Goal: Task Accomplishment & Management: Complete application form

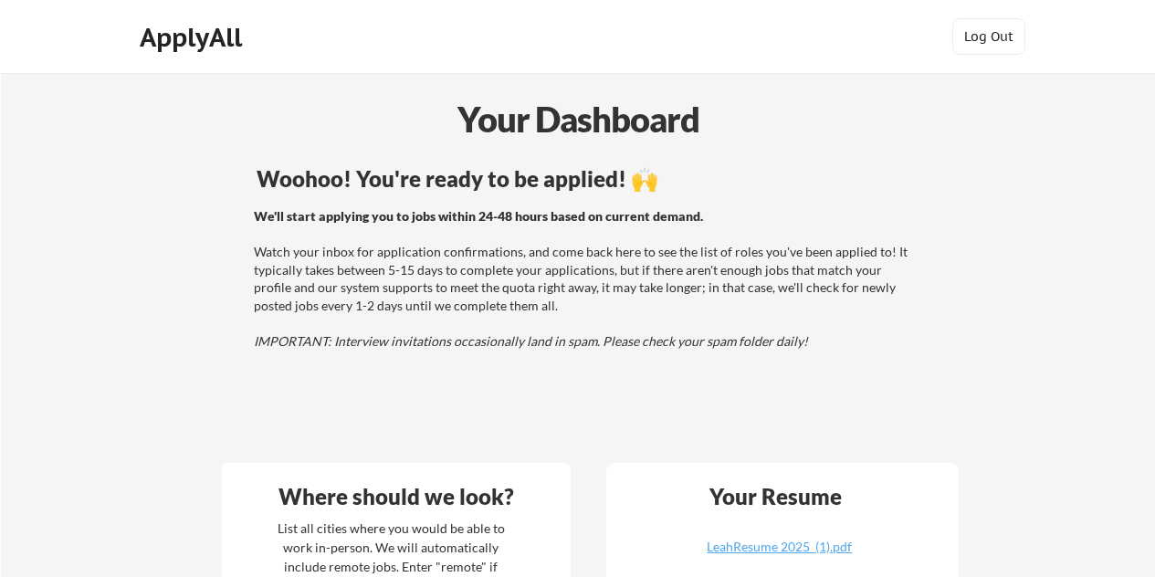
scroll to position [353, 0]
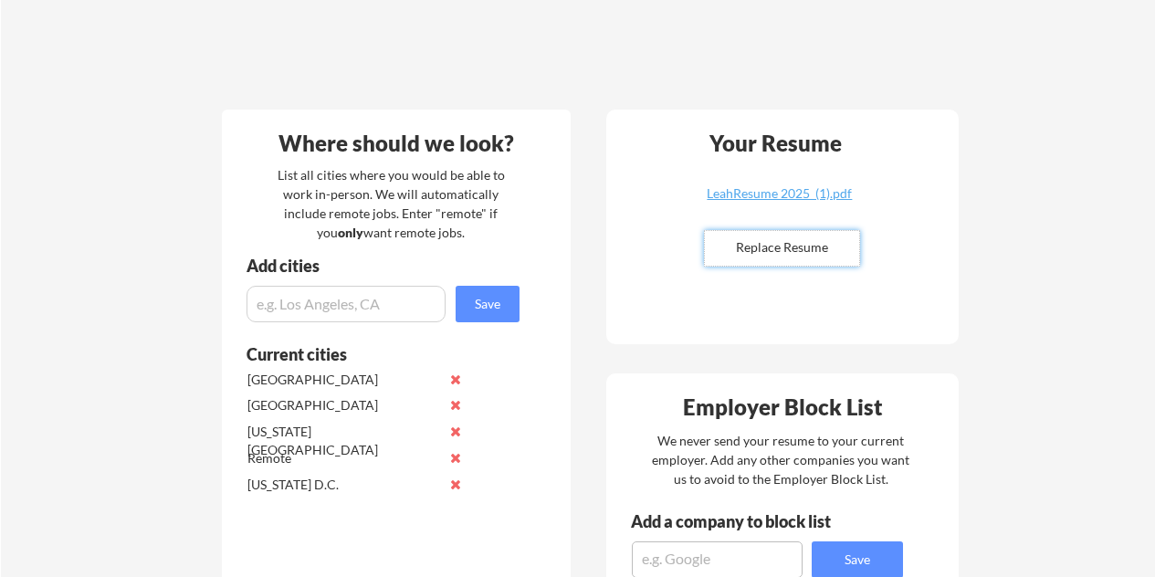
click at [753, 246] on input "file" at bounding box center [782, 248] width 154 height 35
type input "C:\fakepath\LeahResume 2025 (2).pdf"
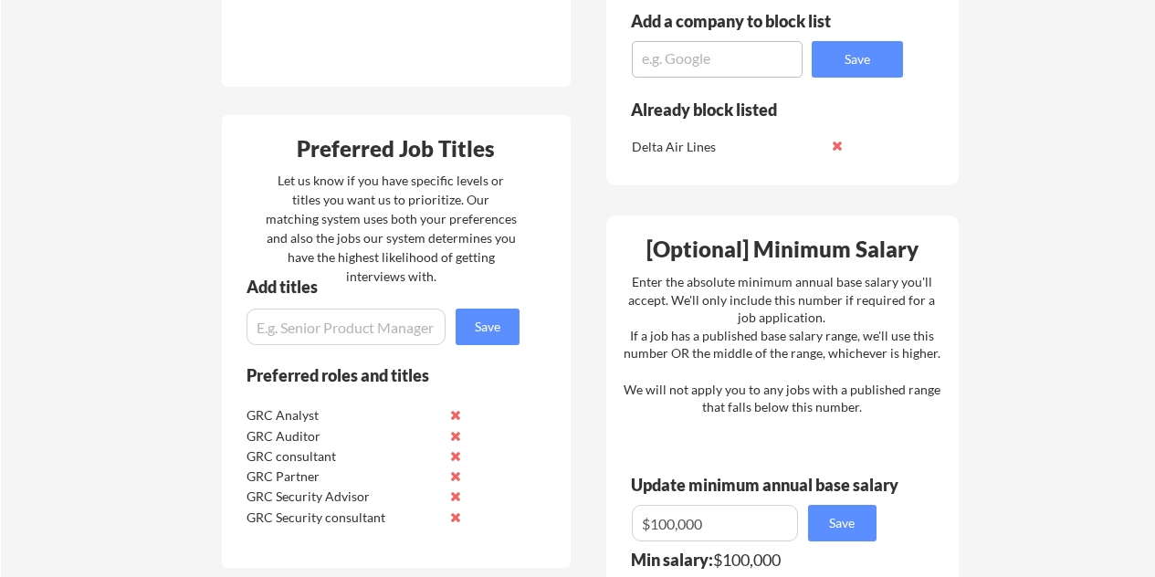
scroll to position [851, 0]
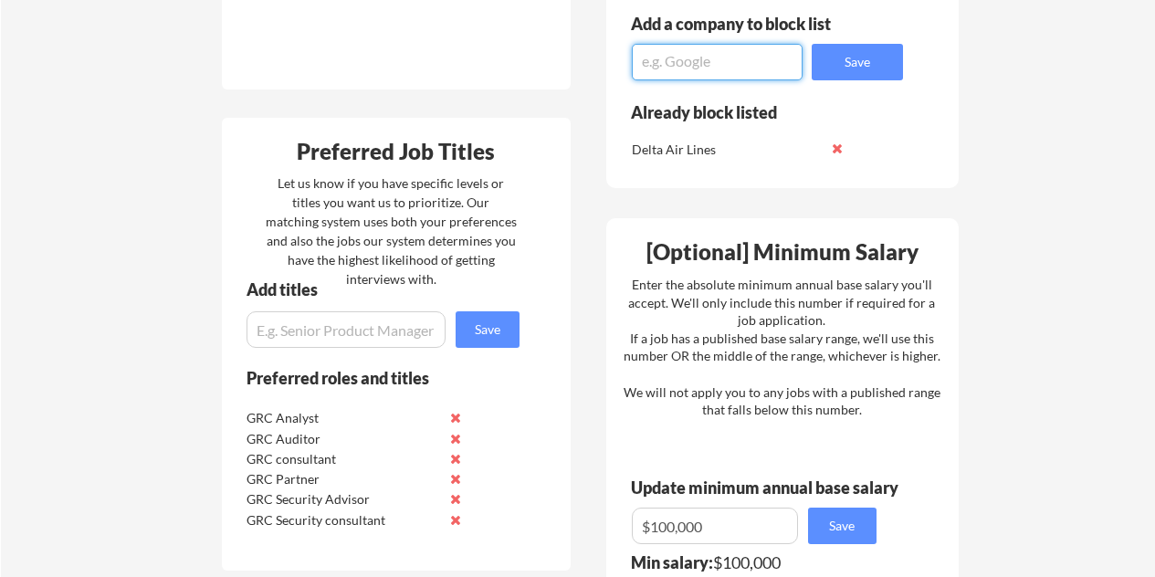
click at [762, 68] on textarea at bounding box center [717, 62] width 171 height 37
type textarea "Jet Blue Airways"
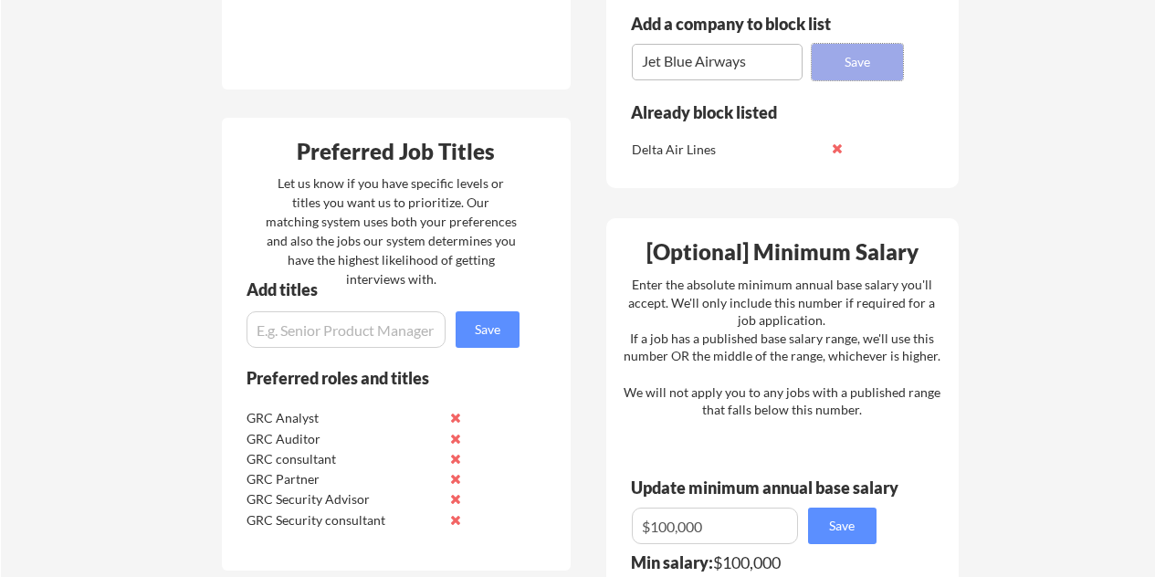
click at [825, 61] on button "Save" at bounding box center [857, 62] width 91 height 37
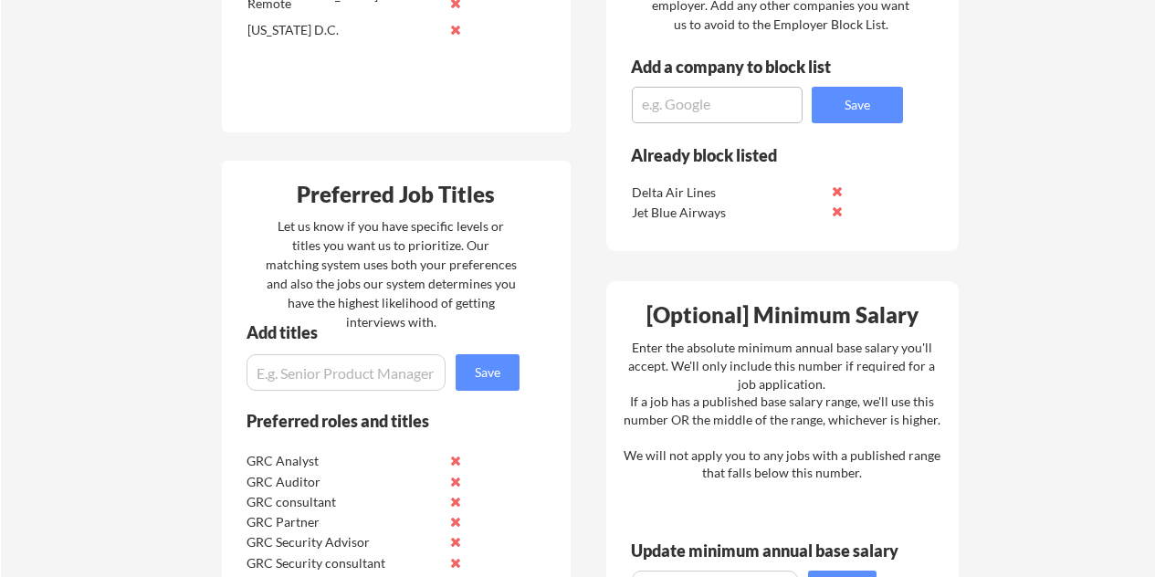
scroll to position [795, 0]
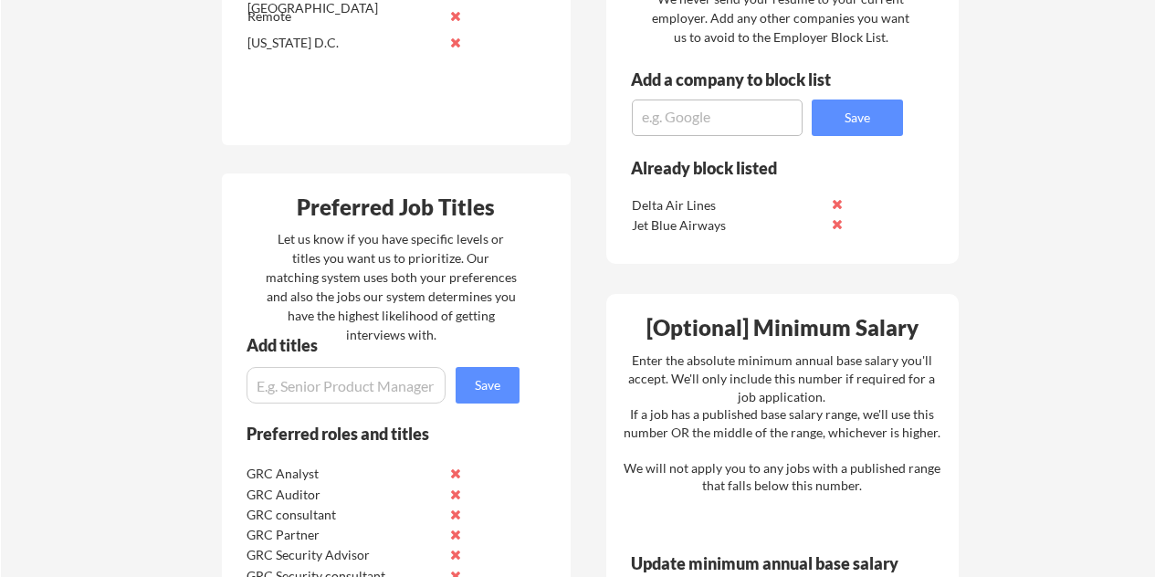
click at [836, 204] on button at bounding box center [838, 204] width 14 height 14
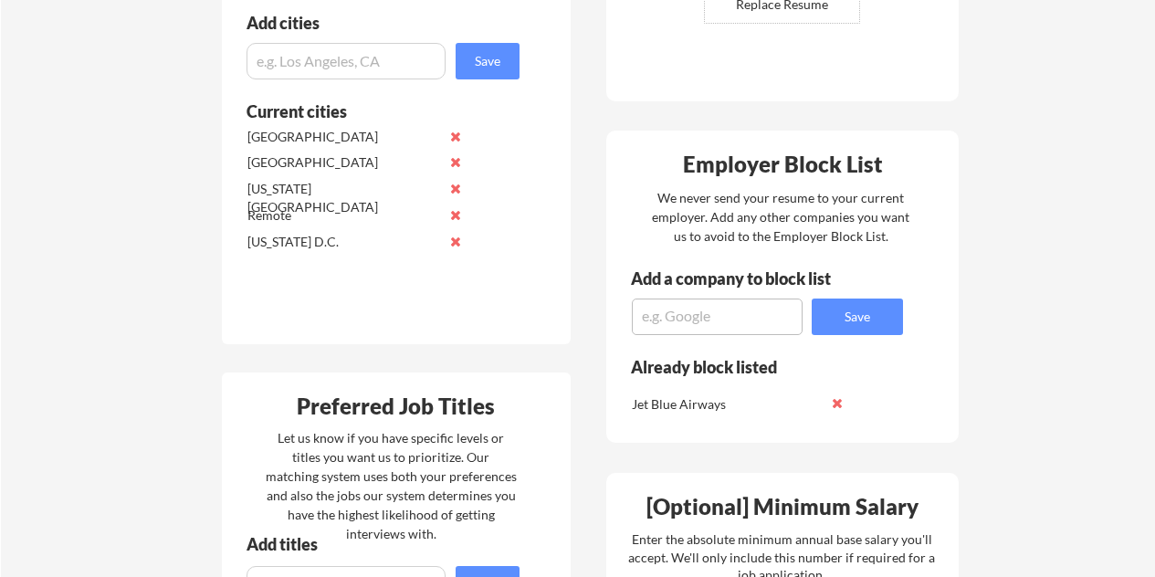
scroll to position [595, 0]
click at [403, 52] on input "input" at bounding box center [345, 62] width 199 height 37
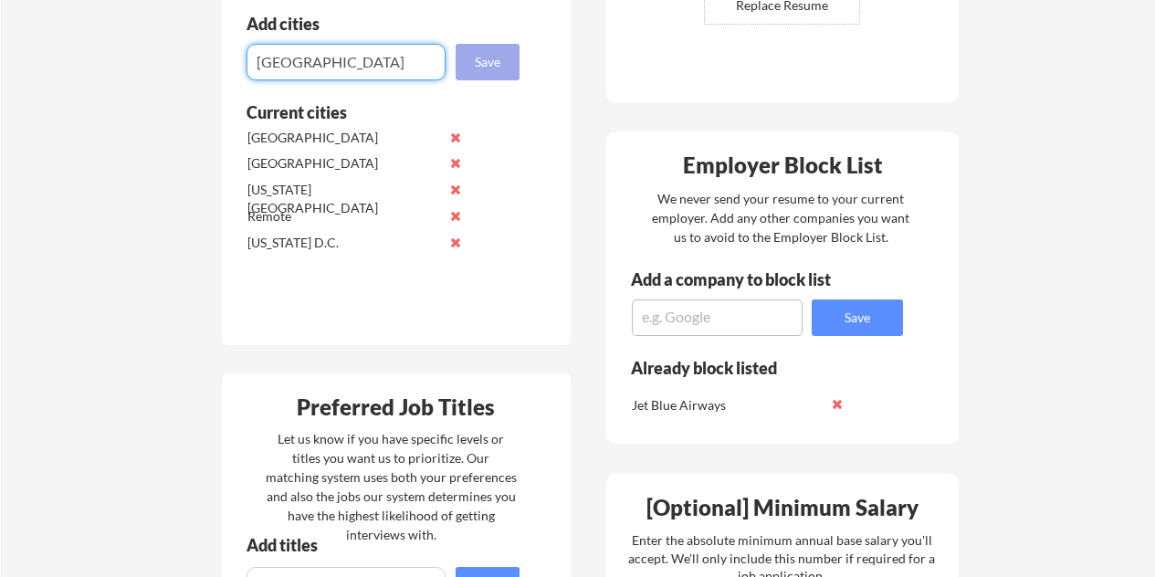
type input "[GEOGRAPHIC_DATA]"
click at [478, 62] on button "Save" at bounding box center [488, 62] width 64 height 37
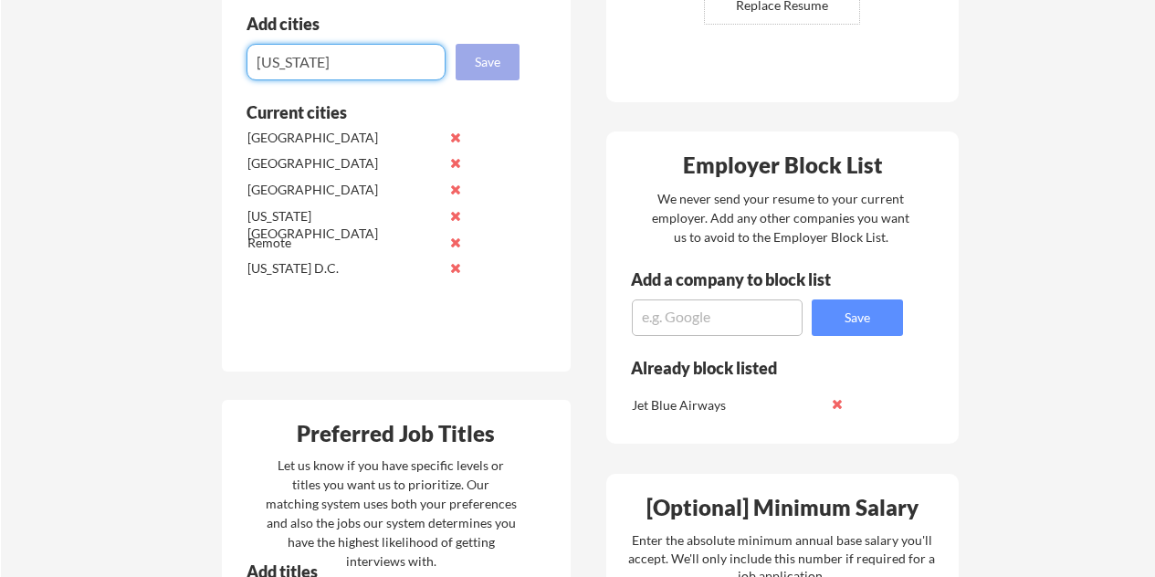
type input "[US_STATE]"
click at [478, 56] on button "Save" at bounding box center [488, 62] width 64 height 37
type input "[PERSON_NAME][GEOGRAPHIC_DATA]"
click at [463, 57] on button "Save" at bounding box center [488, 62] width 64 height 37
click at [421, 69] on input "input" at bounding box center [345, 62] width 199 height 37
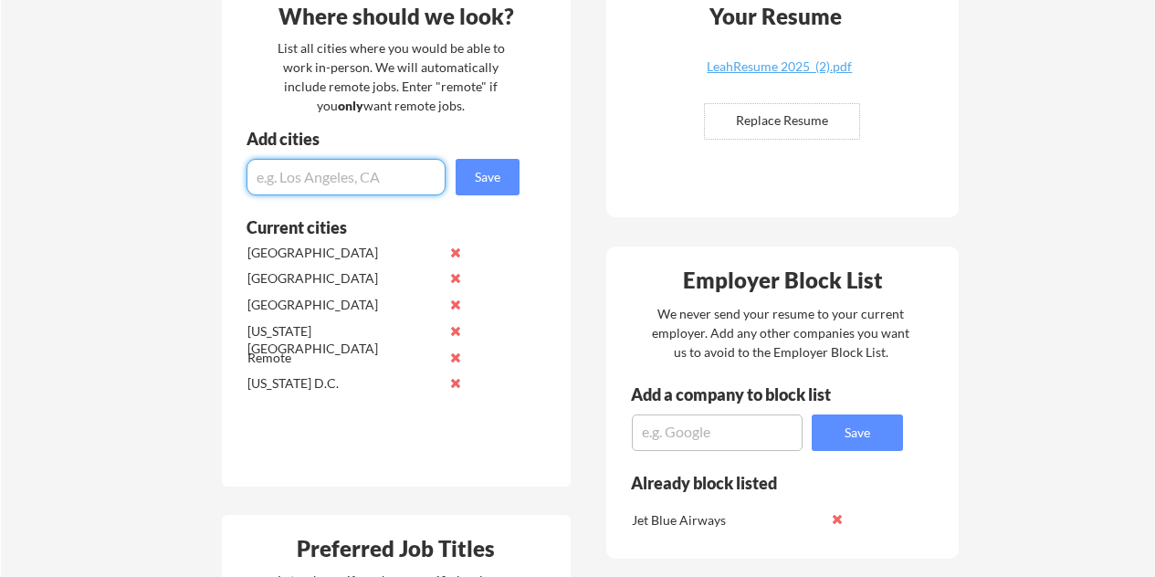
scroll to position [469, 0]
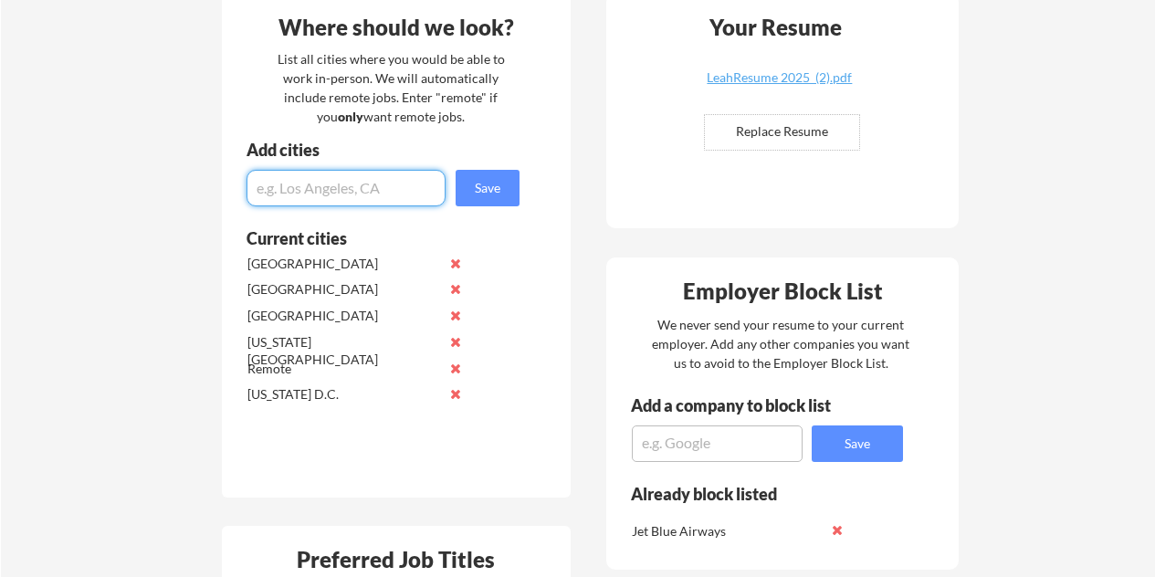
drag, startPoint x: 393, startPoint y: 193, endPoint x: 311, endPoint y: 273, distance: 114.9
click at [311, 273] on div "Where should we look? List all cities where you would be able to work in-person…" at bounding box center [396, 246] width 349 height 504
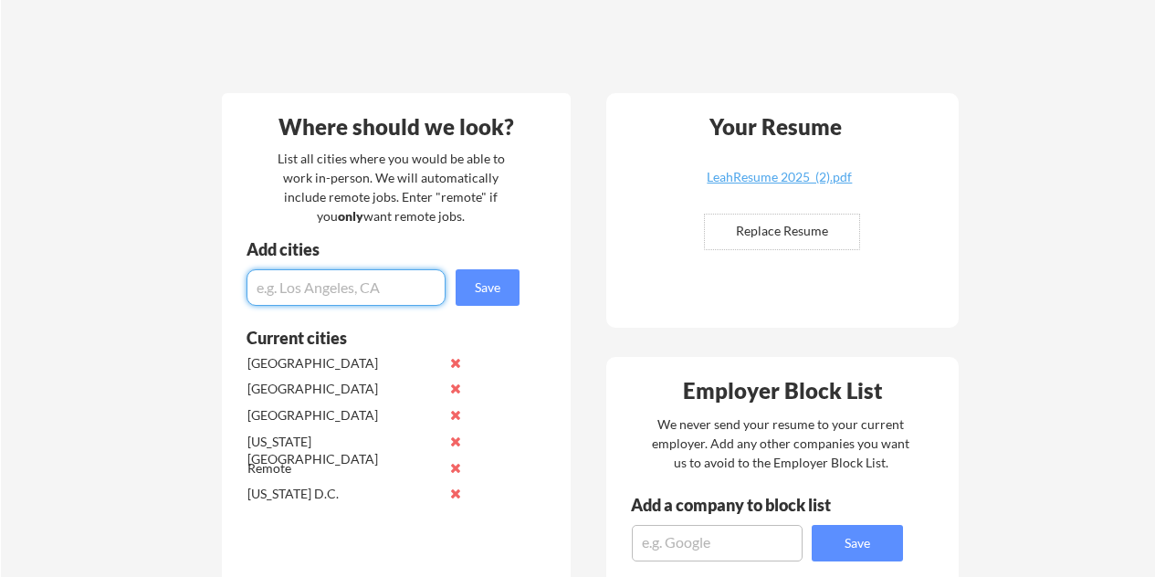
scroll to position [371, 0]
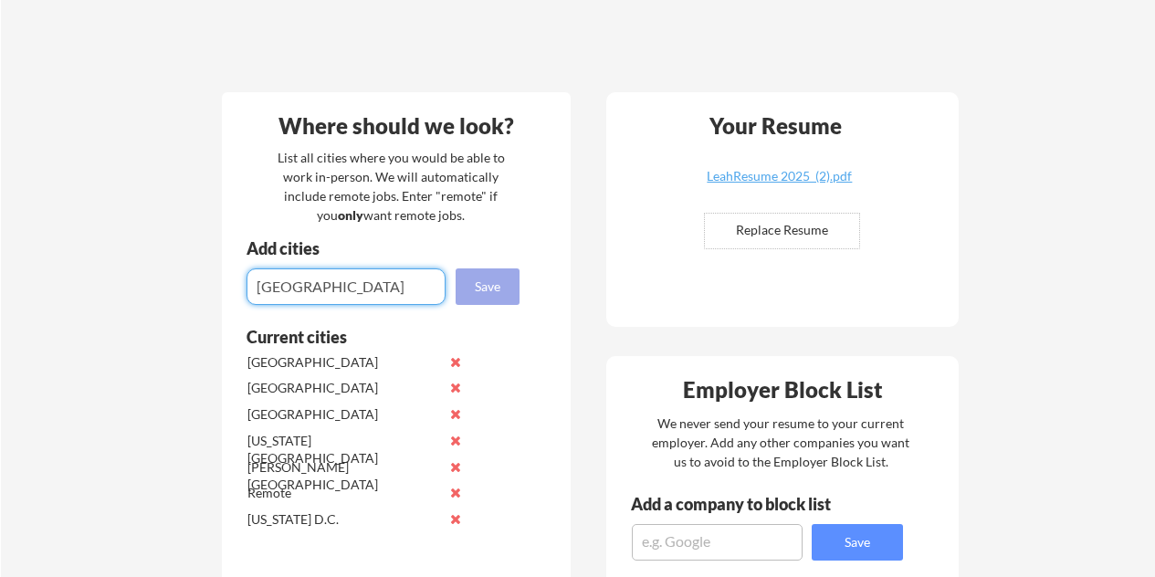
type input "[GEOGRAPHIC_DATA]"
click at [513, 288] on button "Save" at bounding box center [488, 286] width 64 height 37
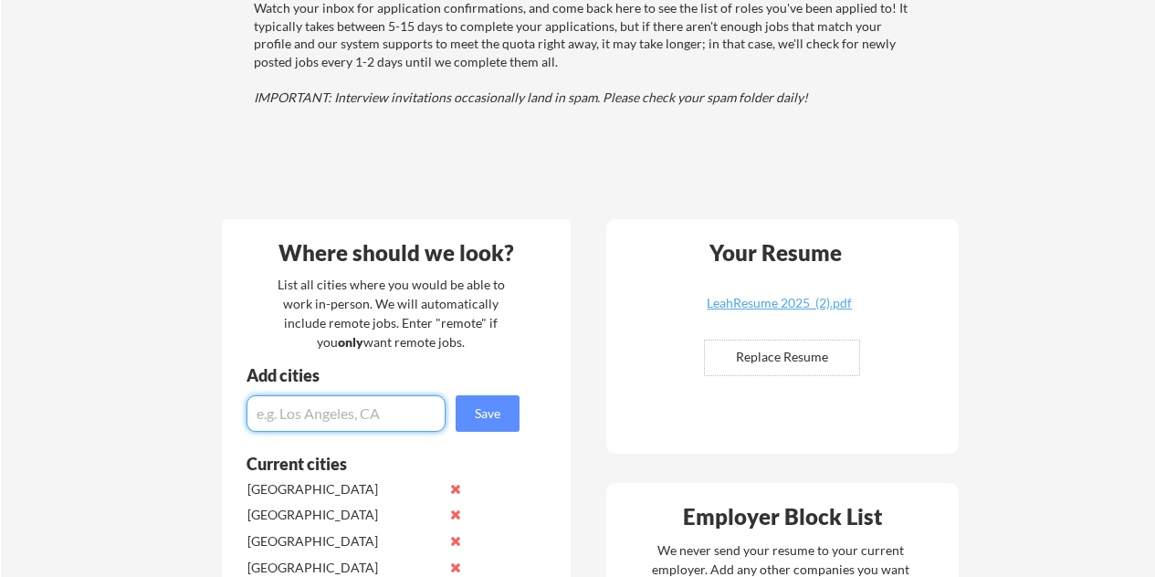
scroll to position [243, 0]
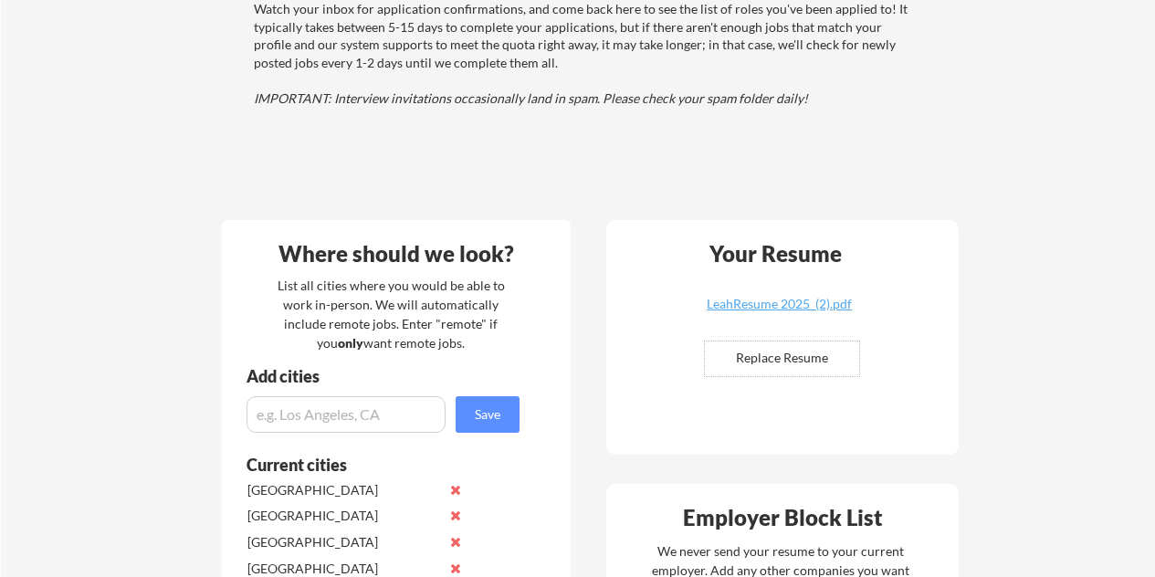
drag, startPoint x: 578, startPoint y: 248, endPoint x: 532, endPoint y: 243, distance: 46.0
click at [532, 243] on div "Where should we look?" at bounding box center [396, 254] width 340 height 22
click at [744, 302] on div "LeahResume 2025 (2).pdf" at bounding box center [779, 304] width 217 height 13
